Goal: Task Accomplishment & Management: Manage account settings

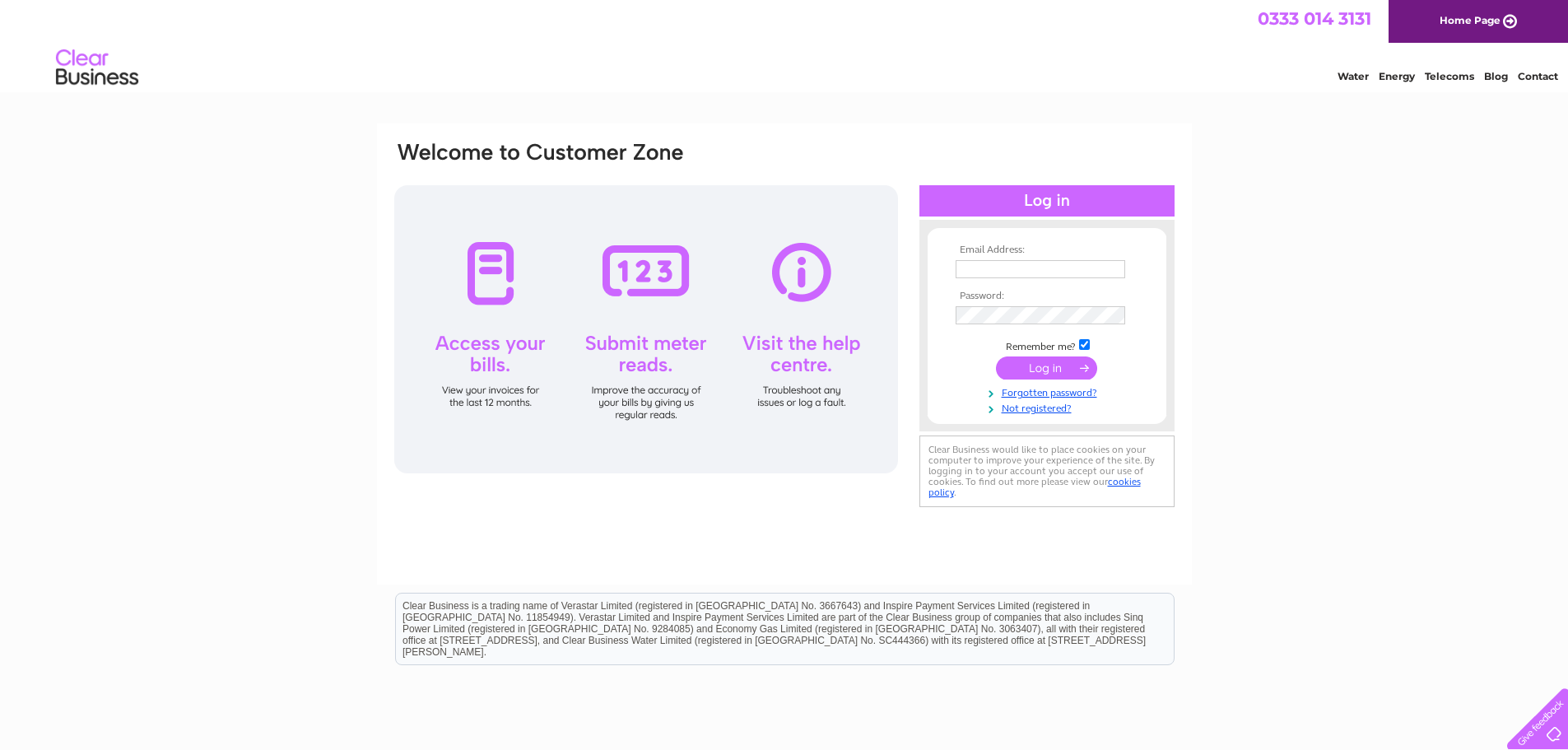
type input "[EMAIL_ADDRESS][DOMAIN_NAME]"
click at [1066, 373] on input "submit" at bounding box center [1046, 368] width 101 height 23
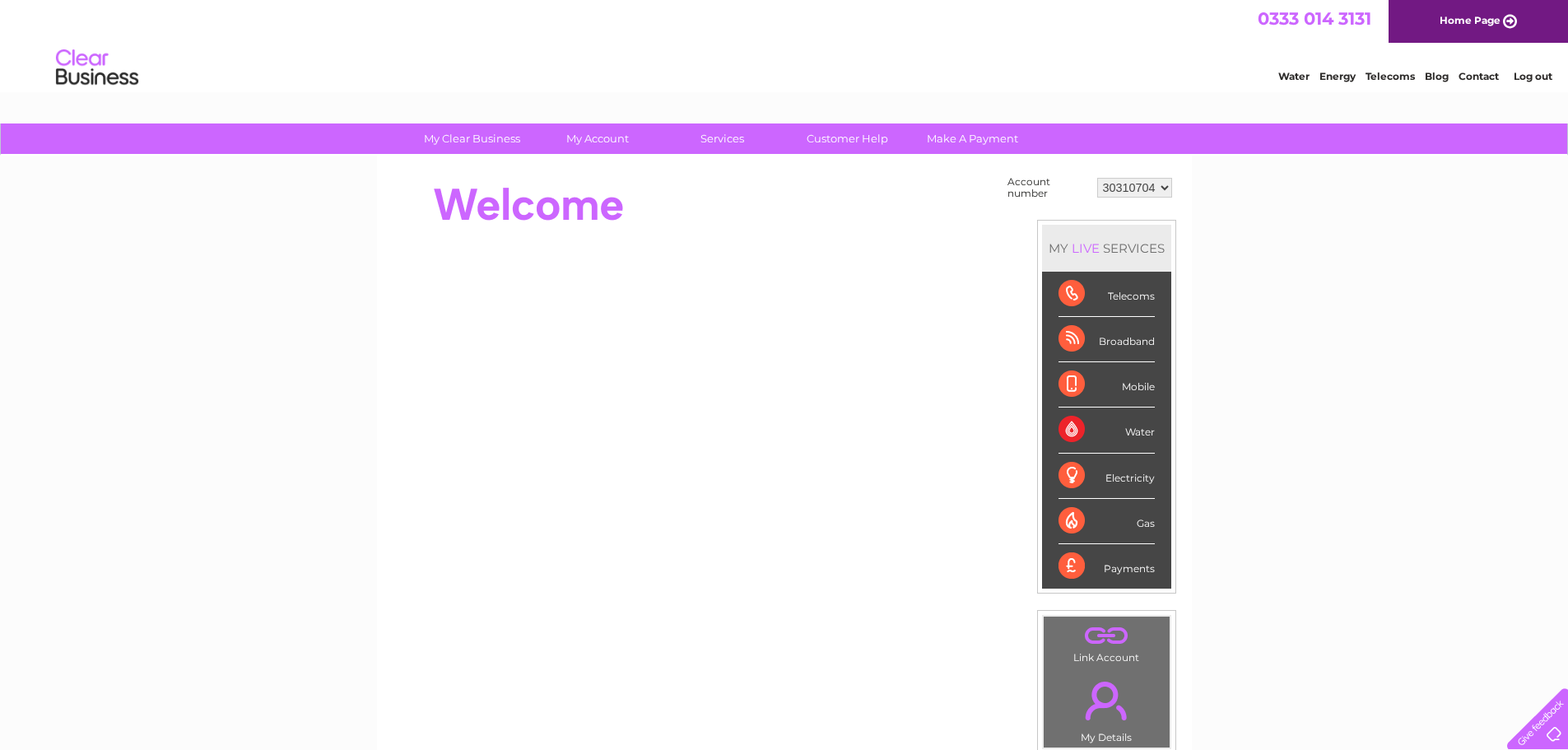
click at [1109, 344] on div "Broadband" at bounding box center [1107, 339] width 97 height 45
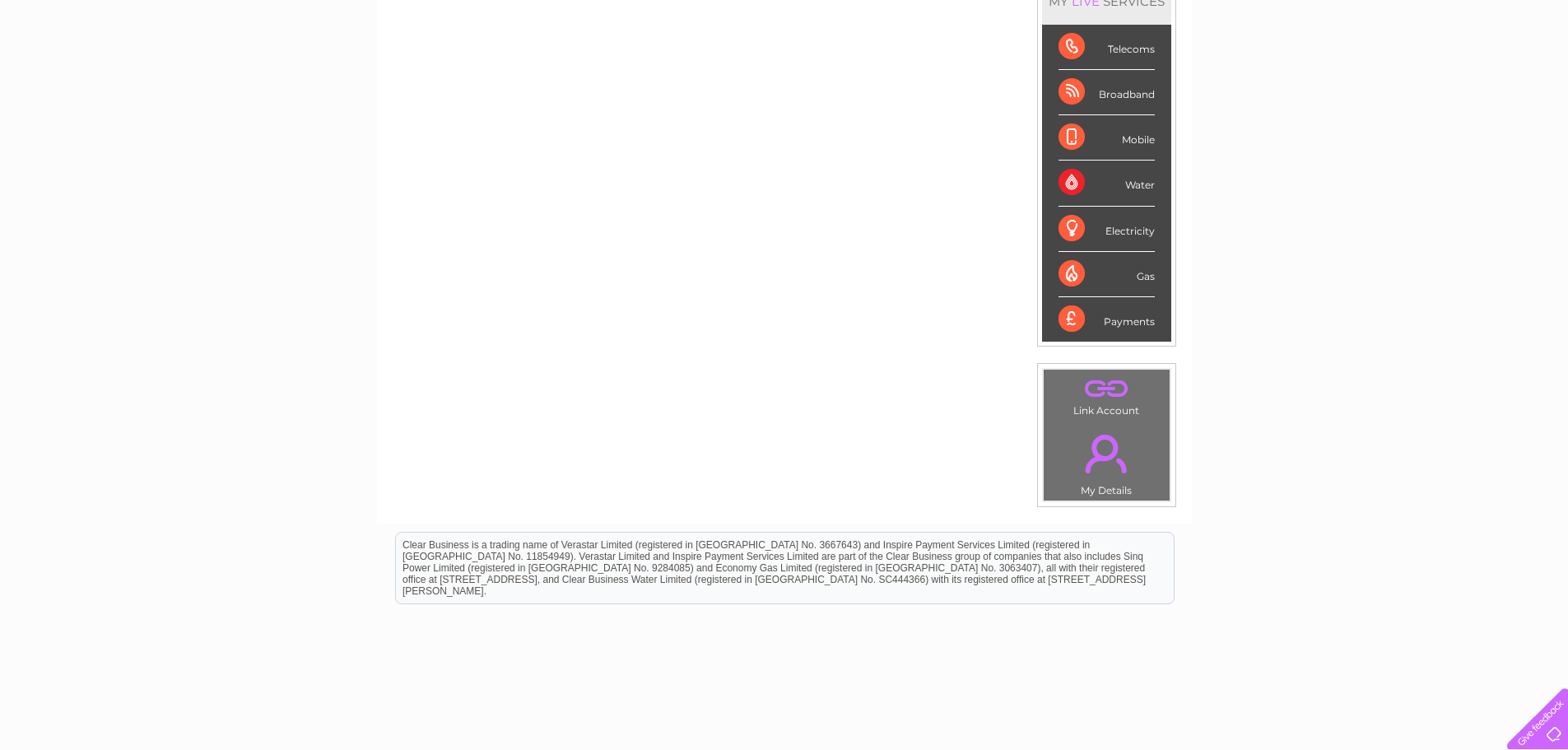
scroll to position [82, 0]
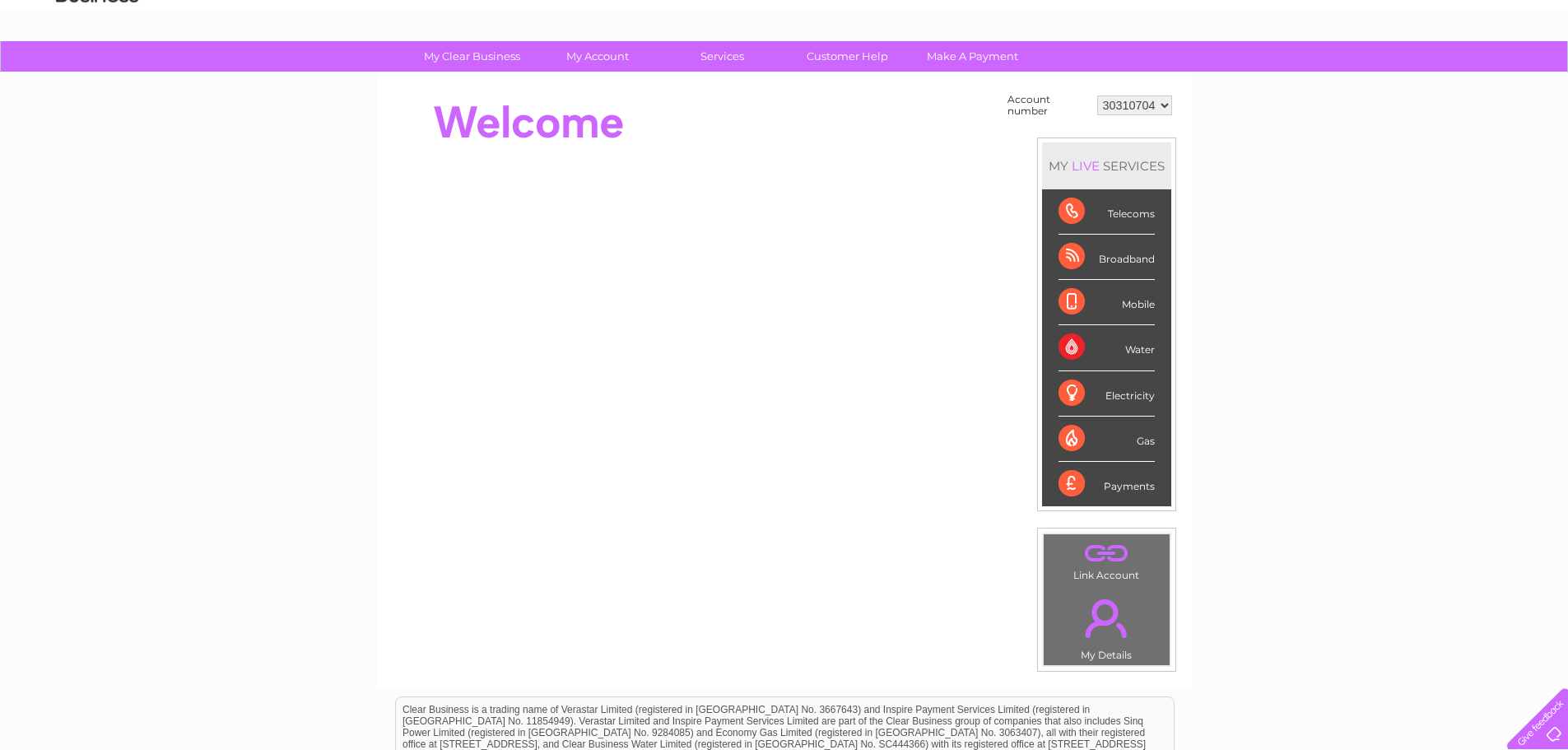
click at [1071, 259] on div "Broadband" at bounding box center [1107, 257] width 97 height 45
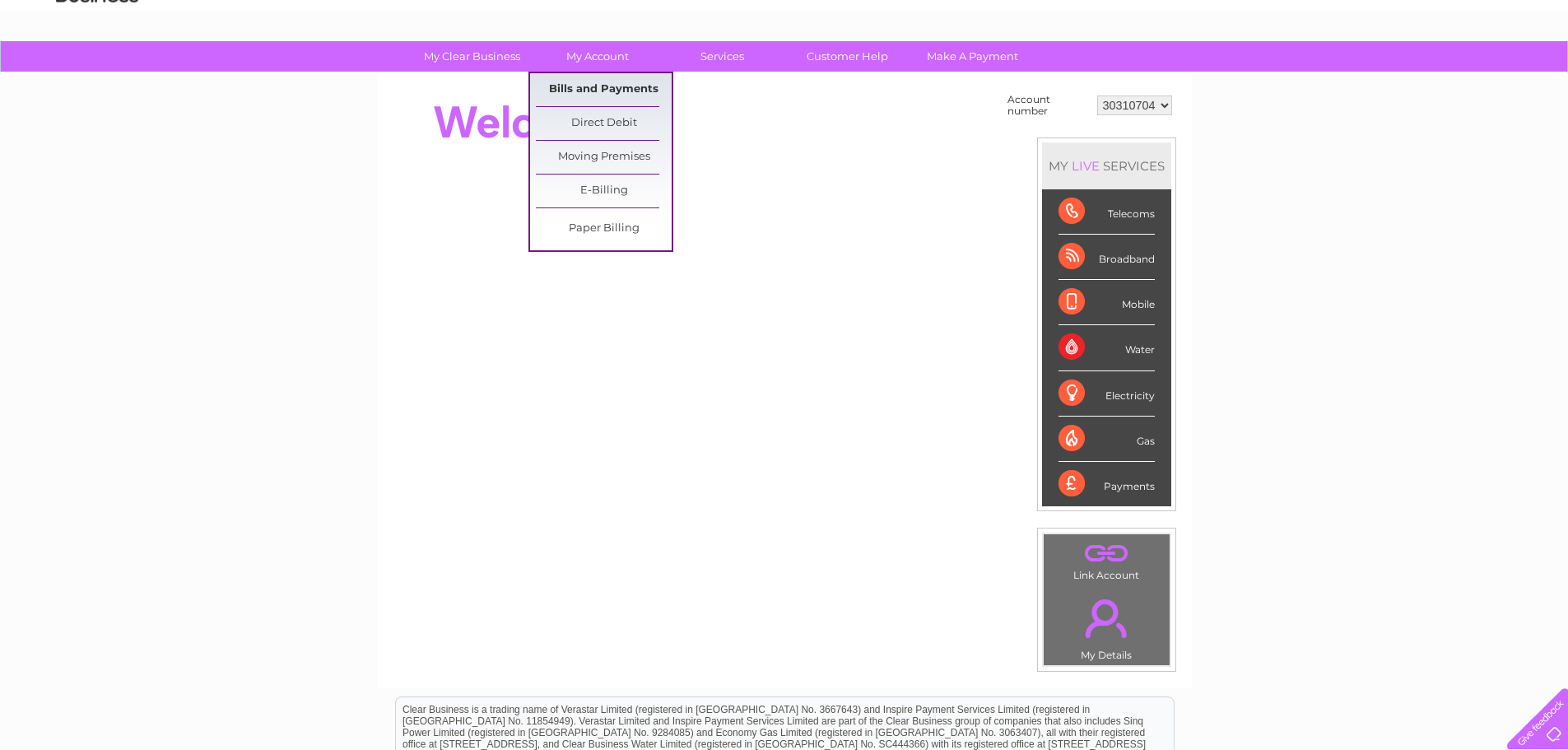
click at [578, 83] on link "Bills and Payments" at bounding box center [604, 90] width 136 height 33
click at [584, 93] on link "Bills and Payments" at bounding box center [604, 90] width 136 height 33
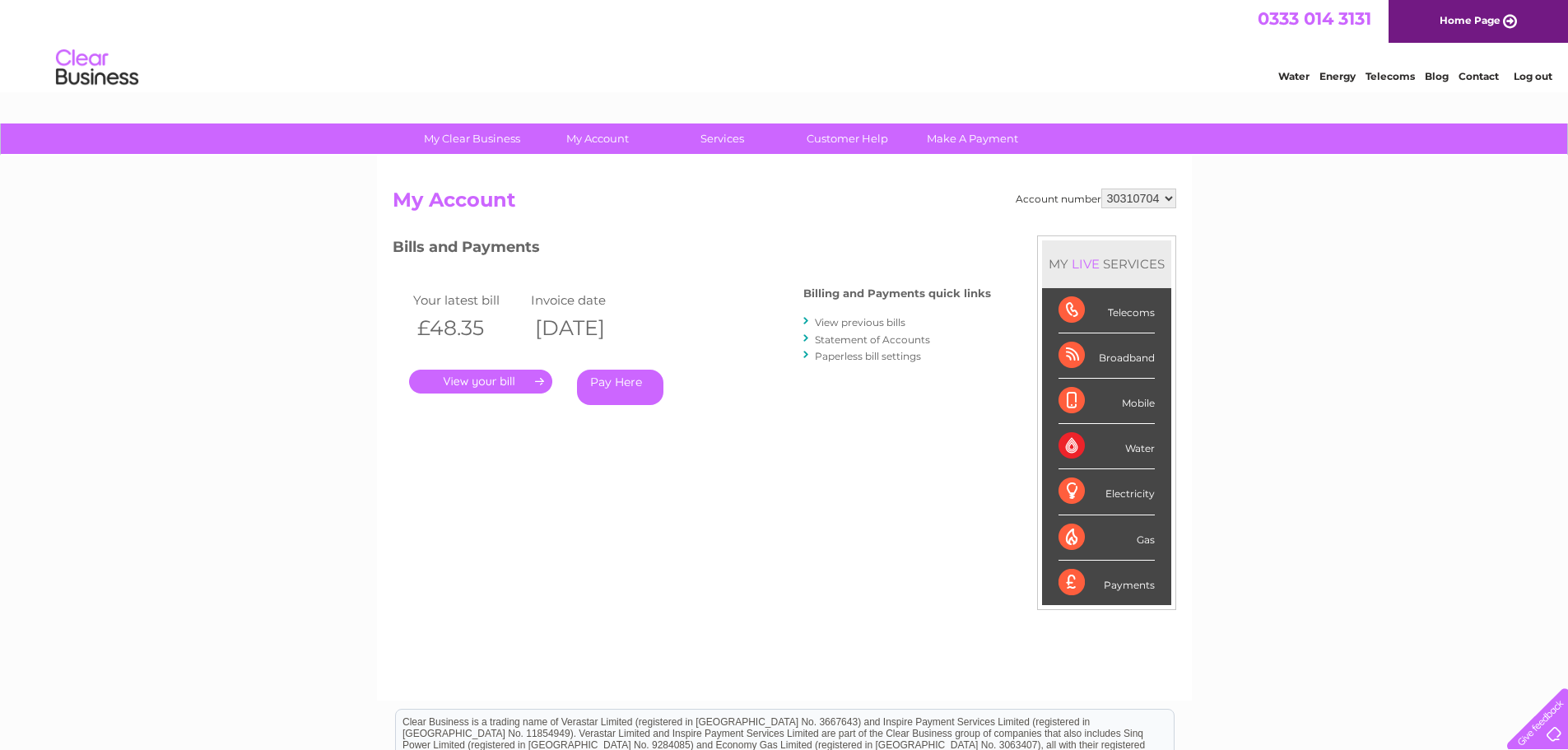
click at [487, 390] on link "." at bounding box center [481, 381] width 144 height 24
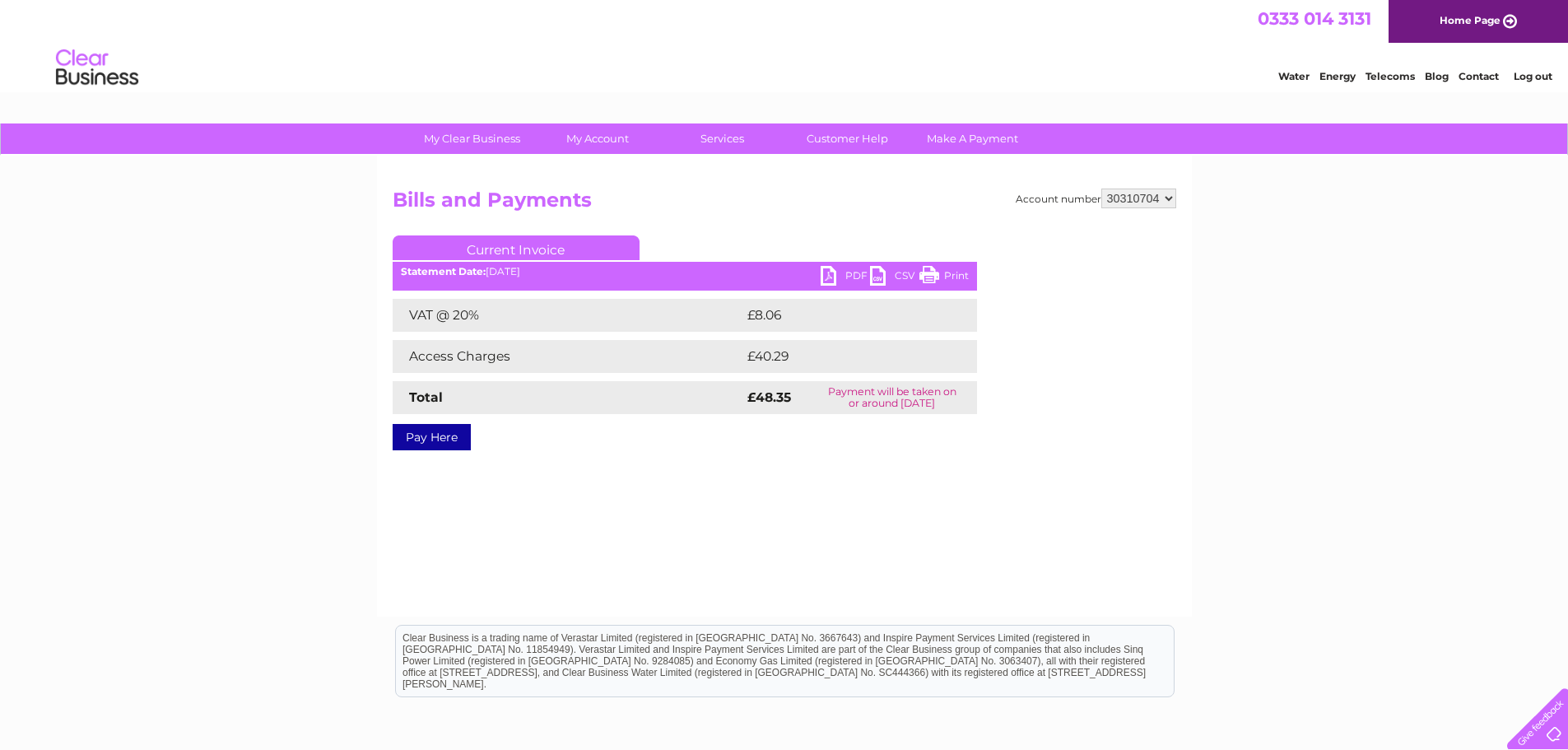
click at [852, 274] on link "PDF" at bounding box center [845, 278] width 50 height 24
